Goal: Information Seeking & Learning: Find specific fact

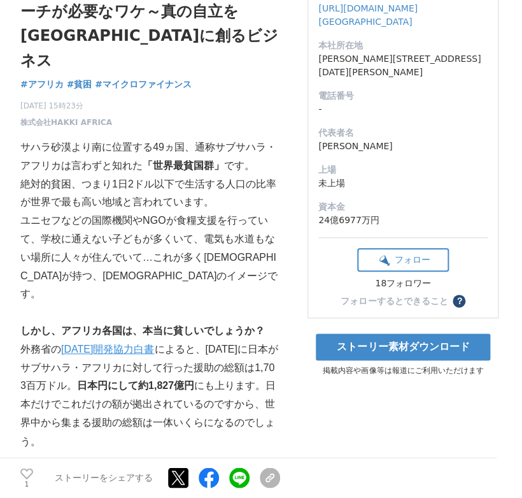
scroll to position [178, 0]
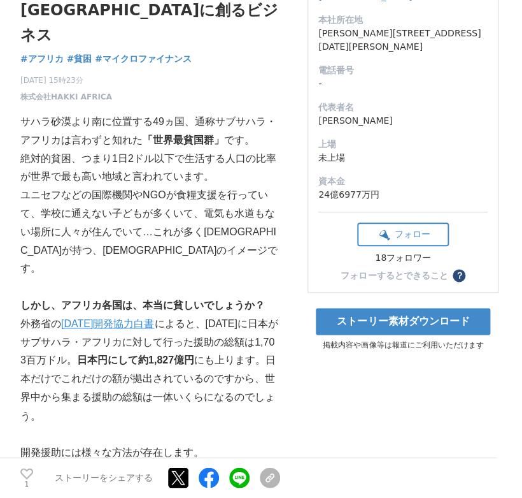
click at [103, 353] on p "外務省の [DATE]開発協力白書 によると、[DATE]に日本がサブサハラ・アフリカに対して行った援助の総額は1,703百万ドル。 日本円にして約1,827…" at bounding box center [150, 370] width 260 height 110
drag, startPoint x: 263, startPoint y: 283, endPoint x: 245, endPoint y: 281, distance: 18.6
click at [214, 315] on p "外務省の [DATE]開発協力白書 によると、[DATE]に日本がサブサハラ・アフリカに対して行った援助の総額は1,703百万ドル。 日本円にして約1,827…" at bounding box center [150, 370] width 260 height 110
drag, startPoint x: 264, startPoint y: 271, endPoint x: 71, endPoint y: 290, distance: 194.0
click at [71, 315] on p "外務省の [DATE]開発協力白書 によると、[DATE]に日本がサブサハラ・アフリカに対して行った援助の総額は1,703百万ドル。 日本円にして約1,827…" at bounding box center [150, 370] width 260 height 110
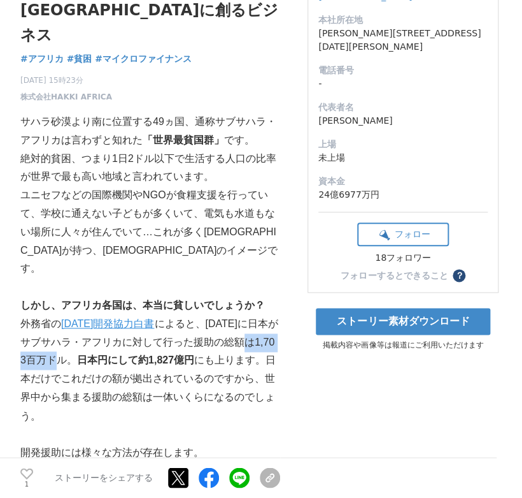
copy p "1,703百万ドル"
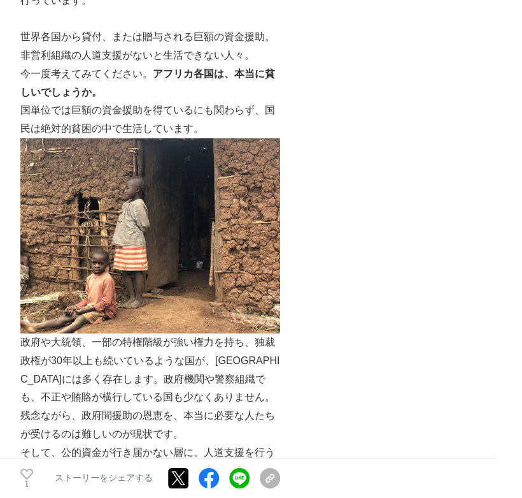
scroll to position [858, 0]
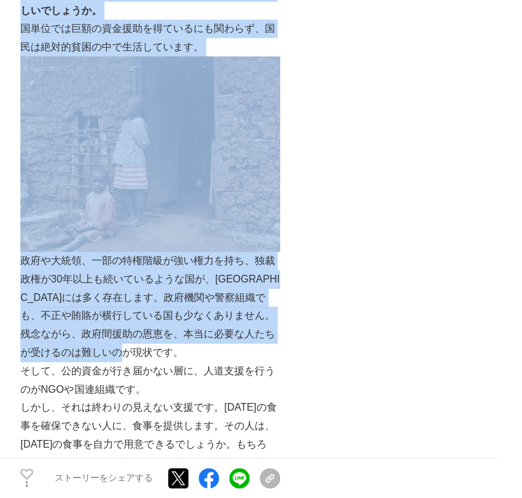
drag, startPoint x: 19, startPoint y: 193, endPoint x: 119, endPoint y: 278, distance: 131.1
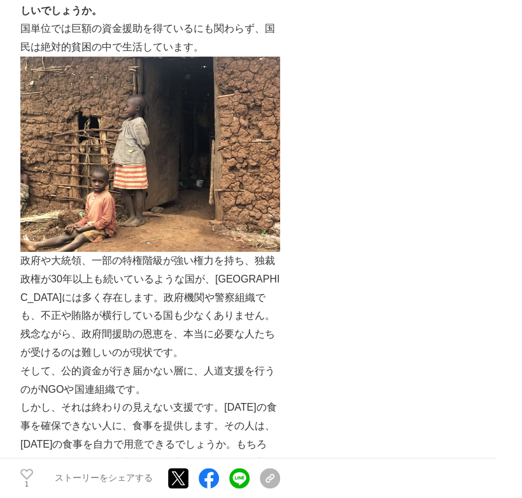
drag, startPoint x: 119, startPoint y: 278, endPoint x: 207, endPoint y: 328, distance: 101.3
click at [206, 362] on p "そして、公的資金が行き届かない層に、人道支援を行うのがNGOや国連組織です。" at bounding box center [150, 380] width 260 height 37
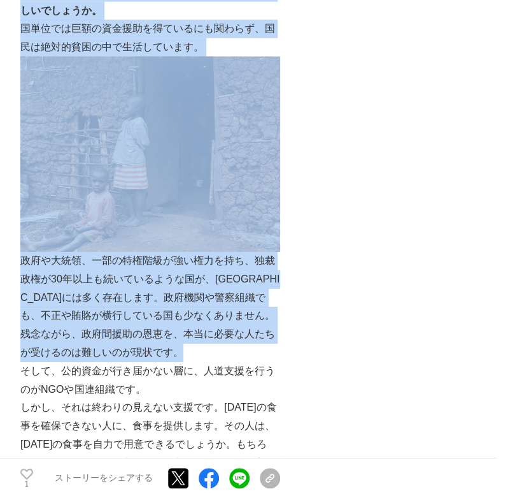
drag, startPoint x: 194, startPoint y: 284, endPoint x: 6, endPoint y: 215, distance: 200.1
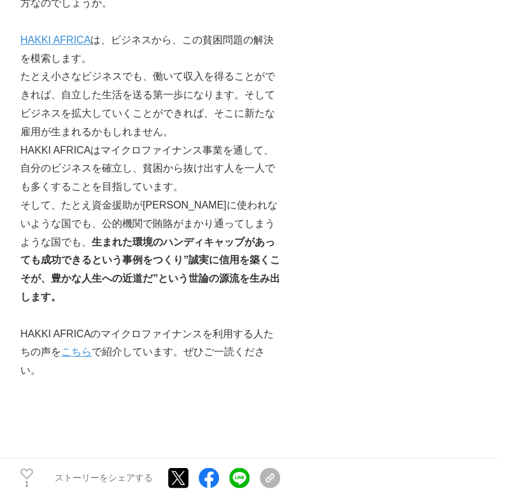
scroll to position [1452, 0]
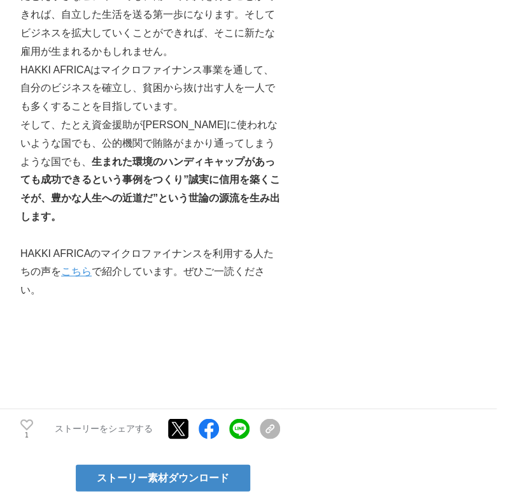
click at [87, 266] on link "こちら" at bounding box center [76, 271] width 31 height 11
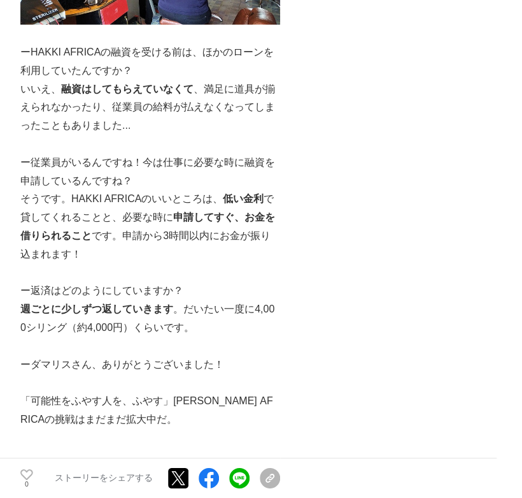
scroll to position [1953, 0]
